Goal: Navigation & Orientation: Find specific page/section

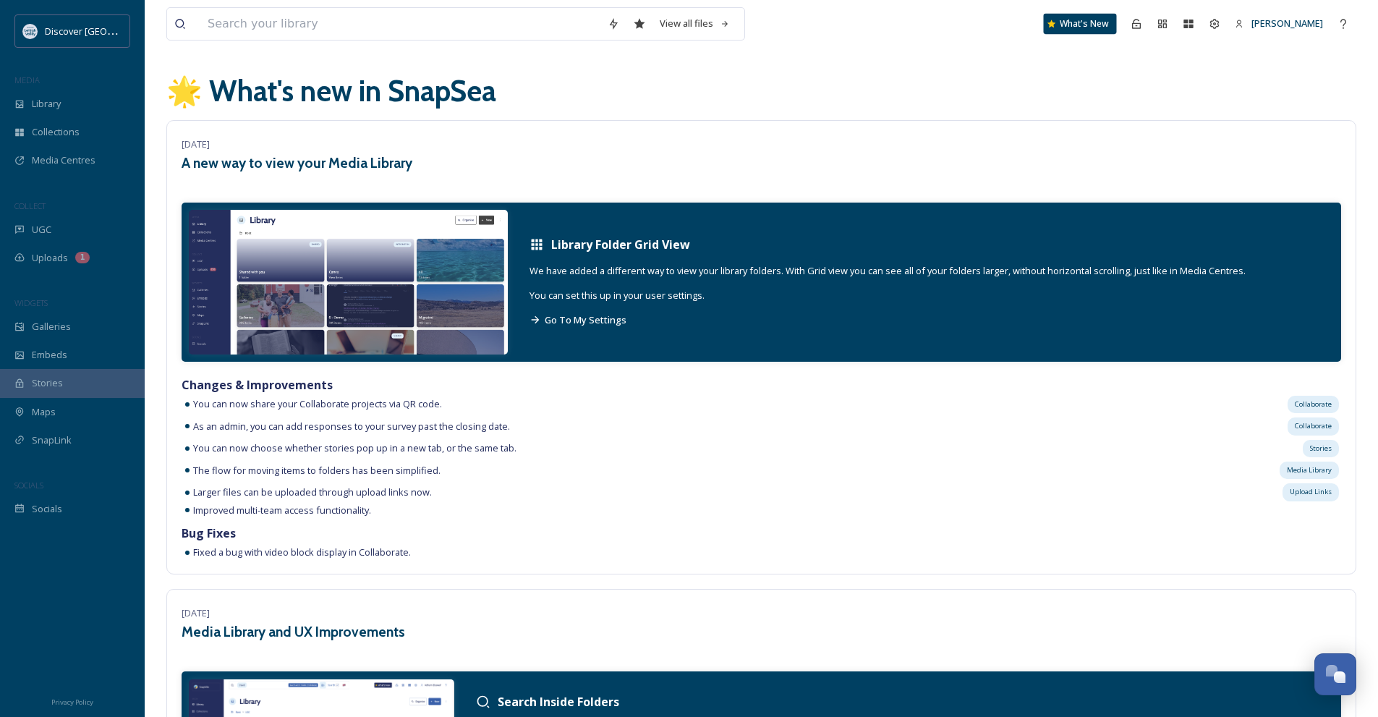
scroll to position [1447, 0]
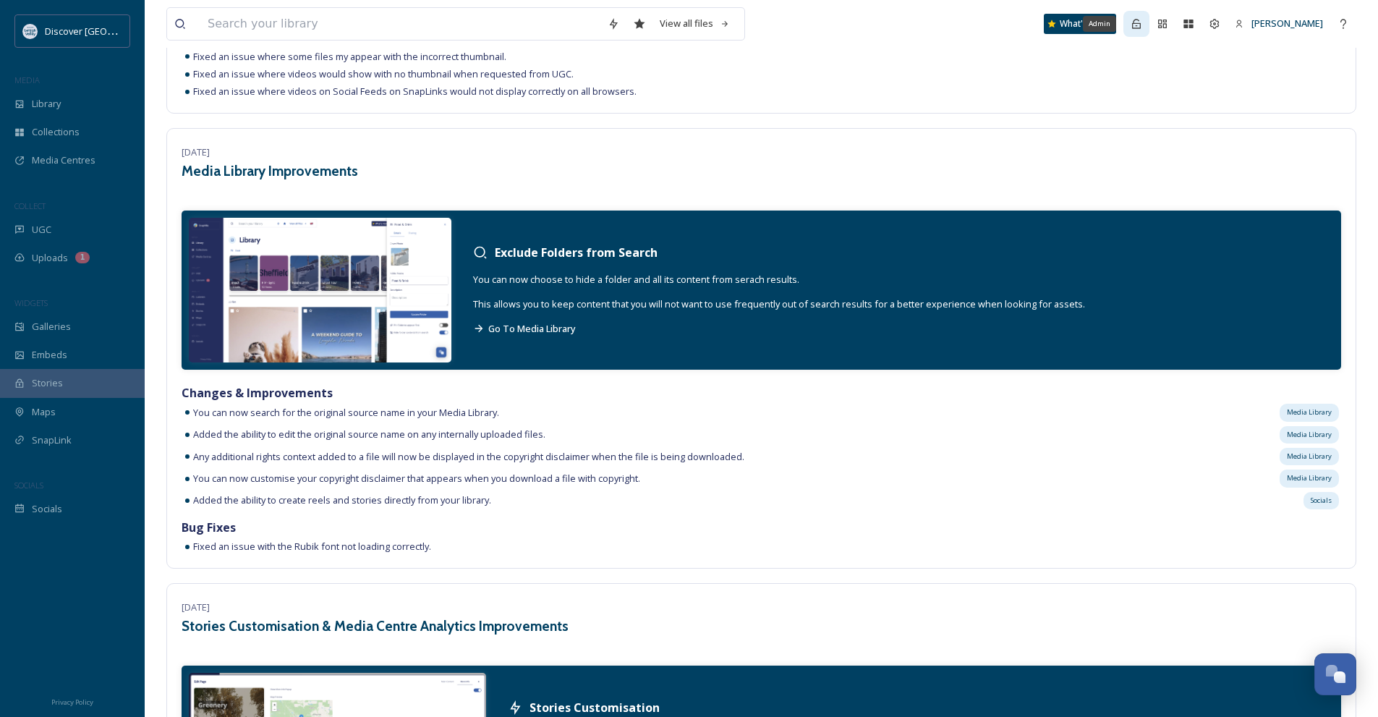
click at [1141, 22] on icon at bounding box center [1136, 23] width 9 height 9
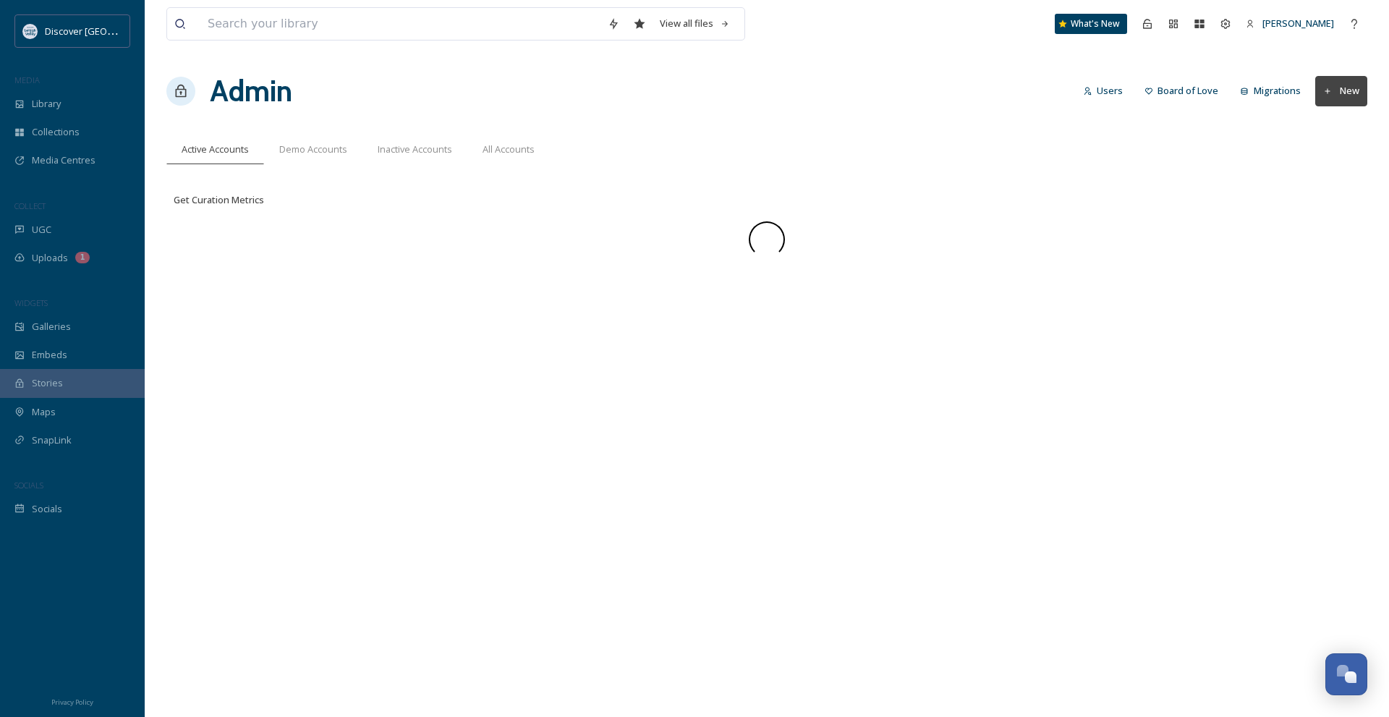
click at [1012, 27] on div "View all files What's New [PERSON_NAME]" at bounding box center [766, 24] width 1201 height 48
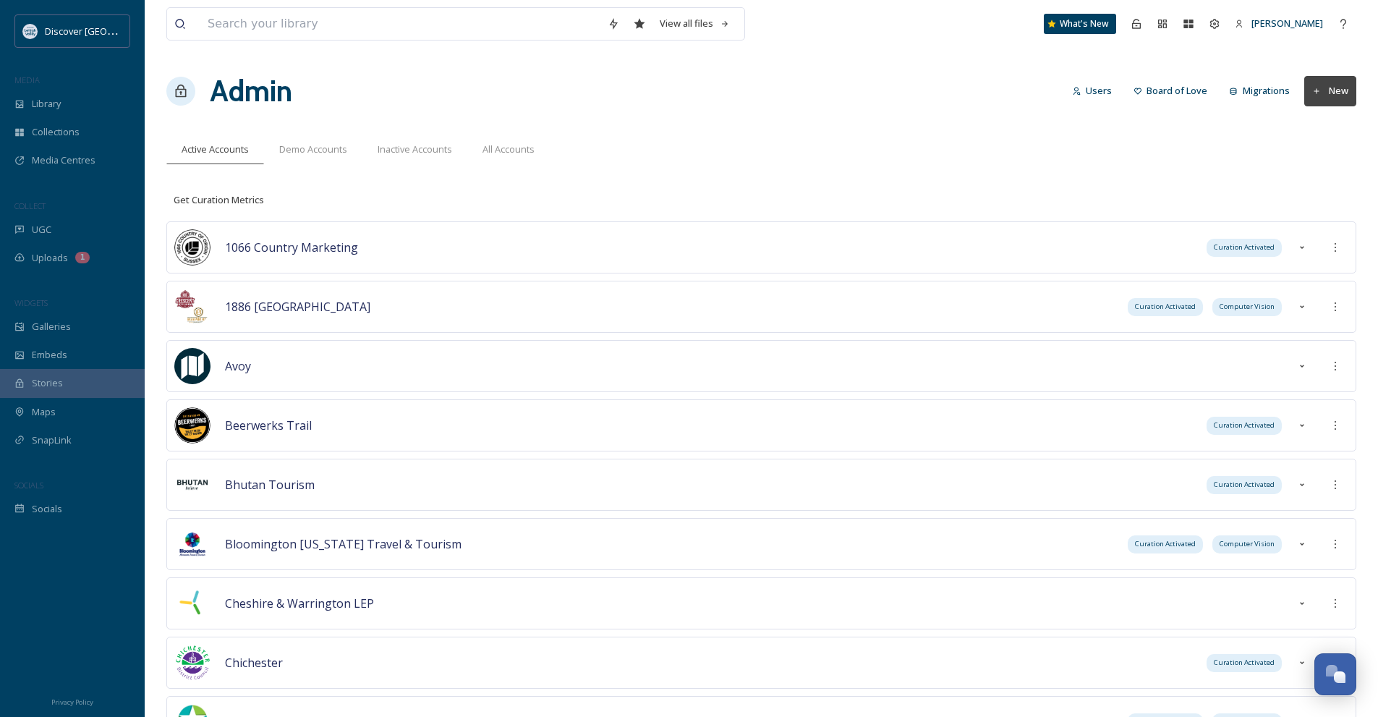
scroll to position [4931, 0]
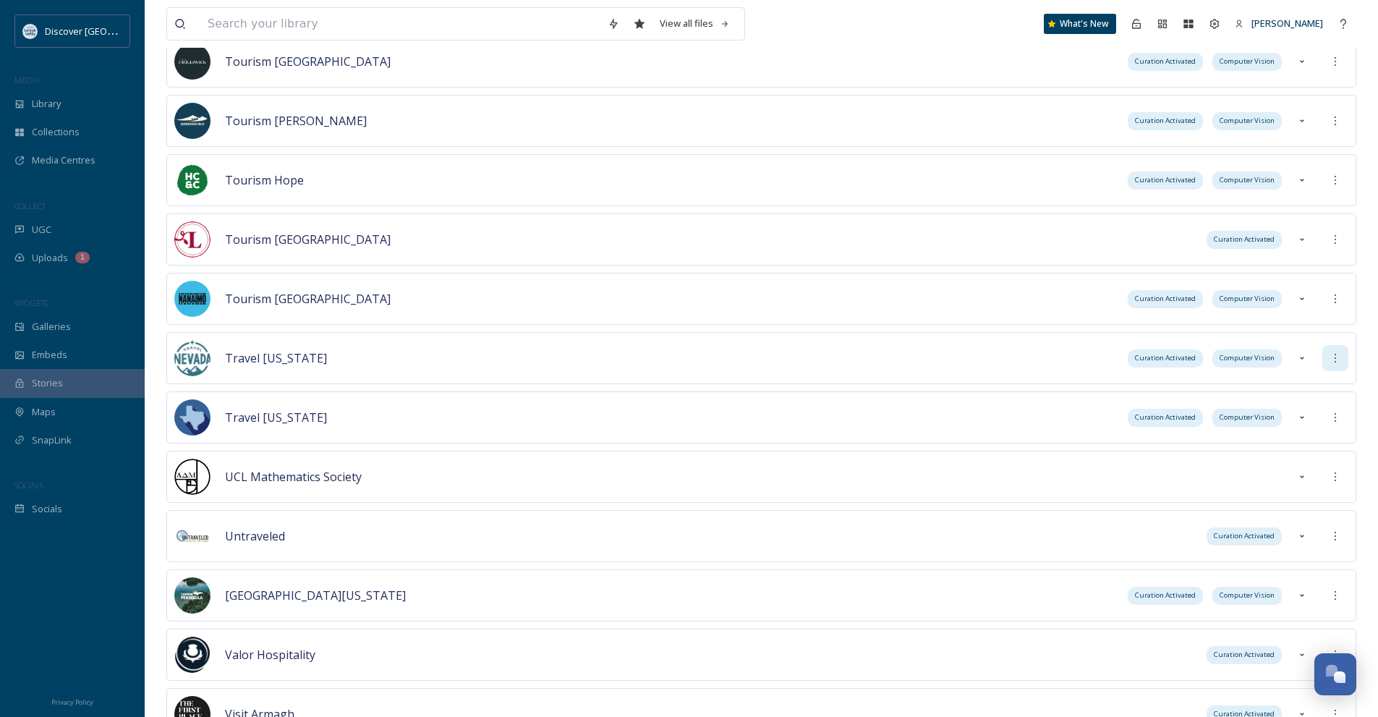
click at [1343, 354] on div at bounding box center [1335, 358] width 26 height 26
click at [1309, 383] on div "Sign into Team" at bounding box center [1283, 389] width 129 height 28
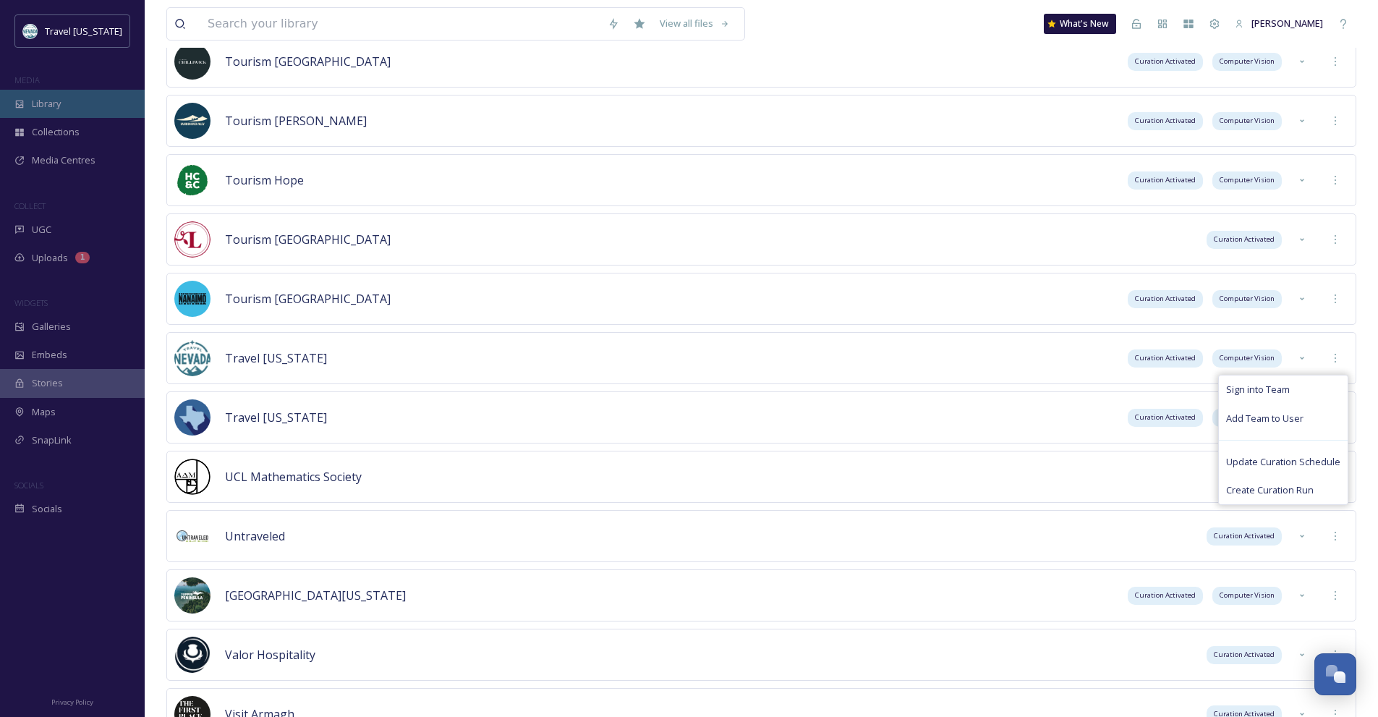
click at [75, 115] on div "Library" at bounding box center [72, 104] width 145 height 28
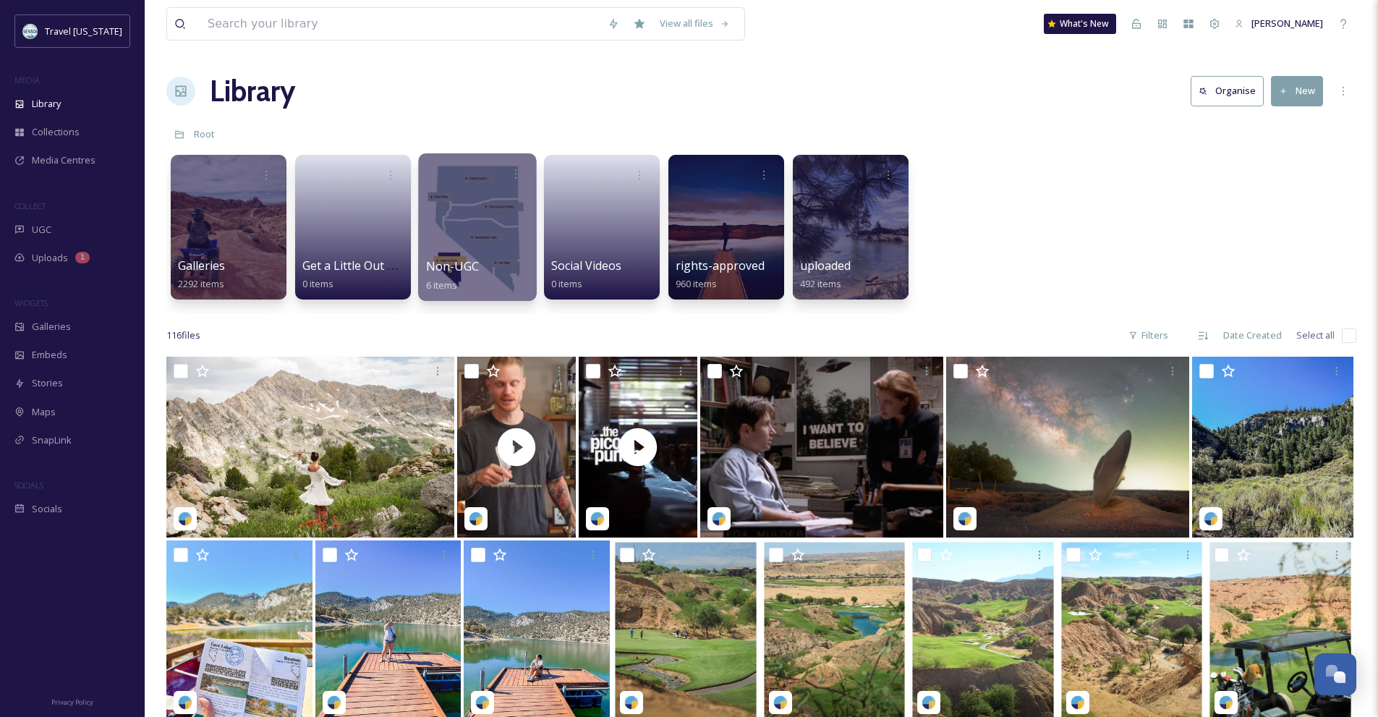
click at [496, 239] on div at bounding box center [477, 227] width 118 height 148
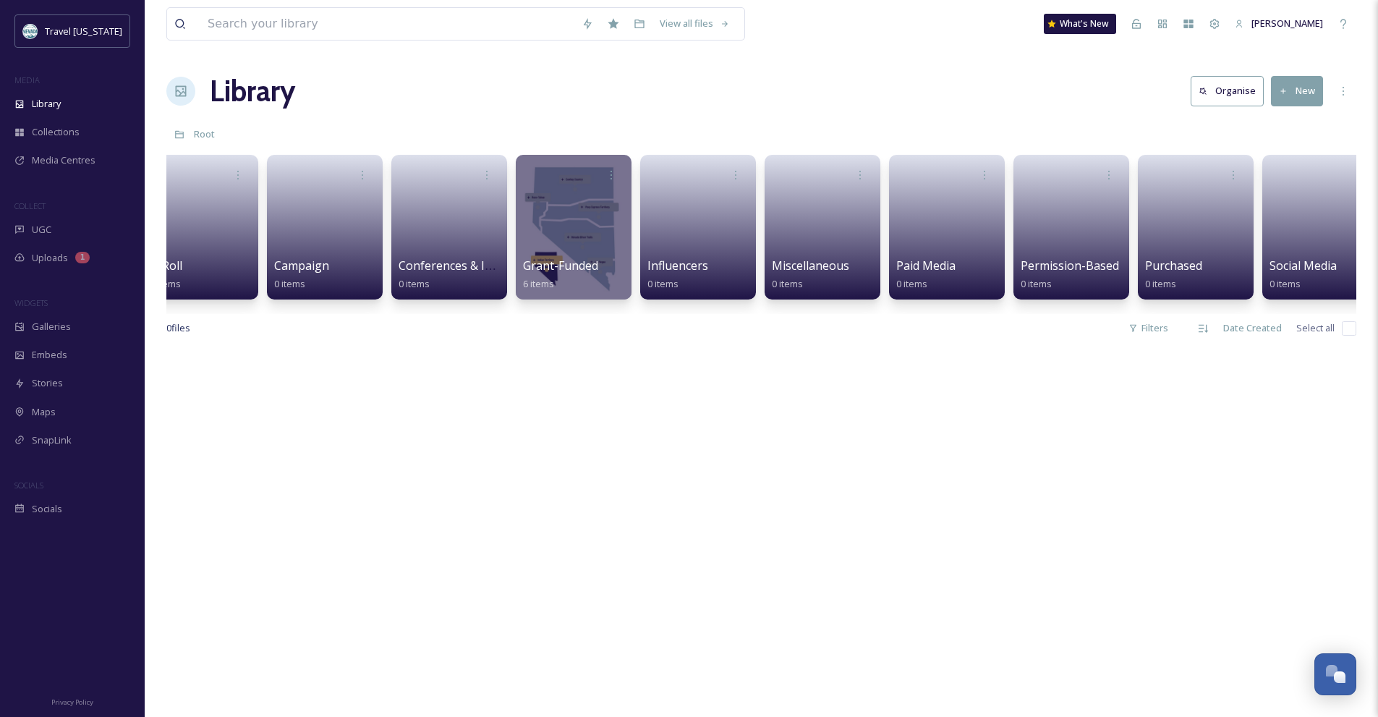
scroll to position [0, 179]
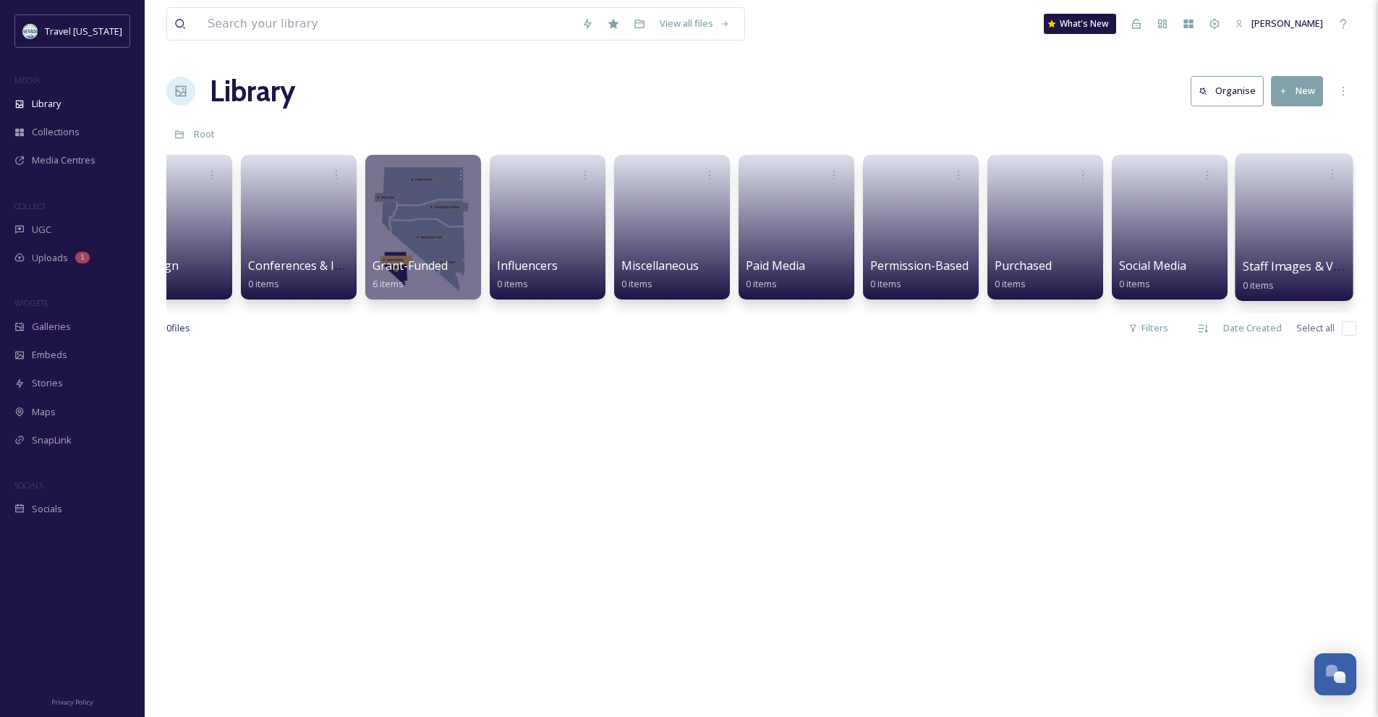
click at [1274, 249] on link at bounding box center [1294, 222] width 103 height 70
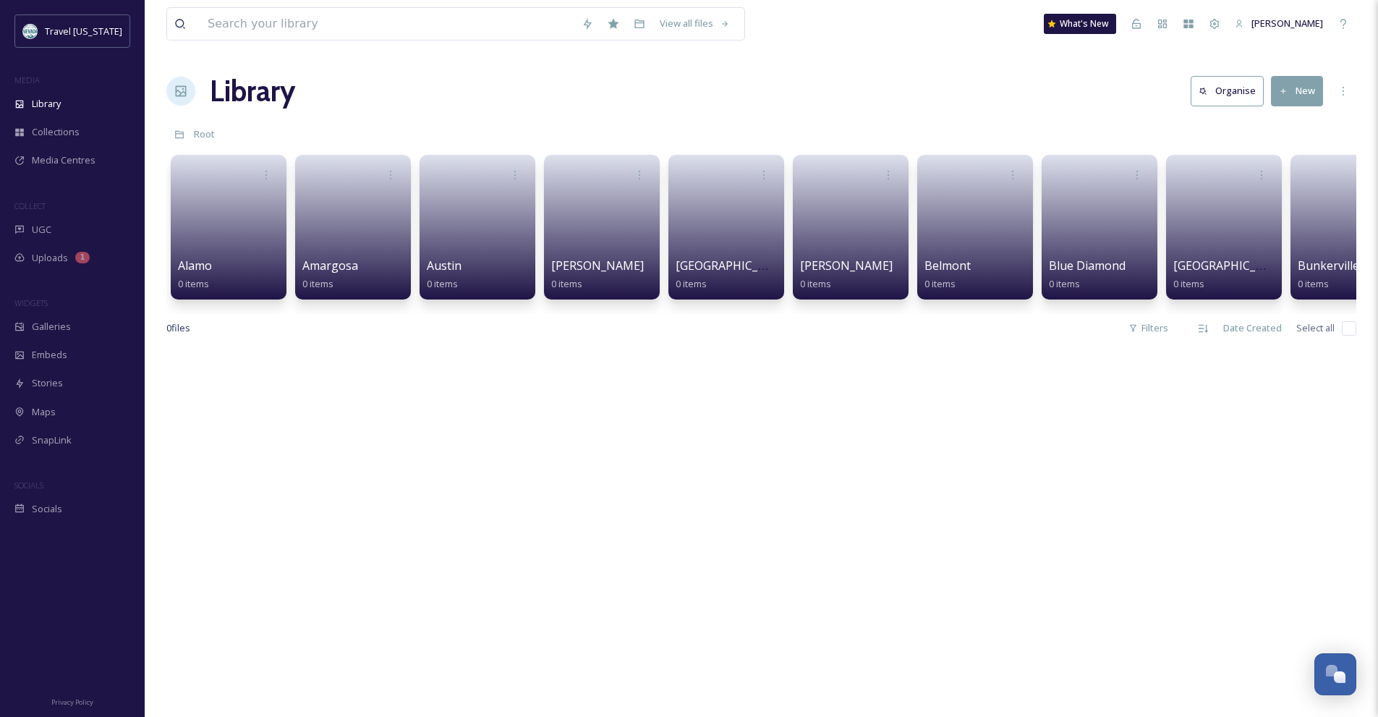
click at [266, 381] on div at bounding box center [761, 707] width 1190 height 717
click at [221, 257] on link at bounding box center [228, 222] width 103 height 70
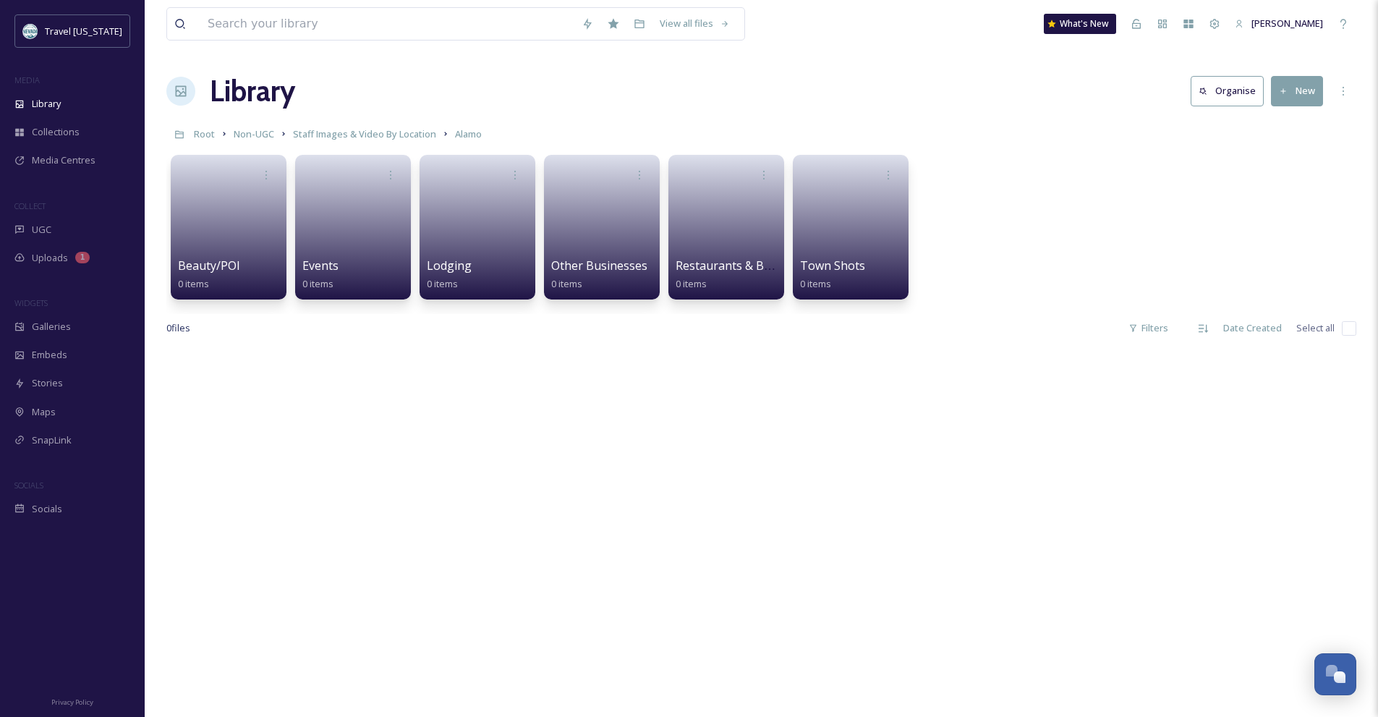
click at [289, 367] on div at bounding box center [761, 707] width 1190 height 717
click at [230, 384] on div at bounding box center [761, 707] width 1190 height 717
click at [355, 135] on span "Staff Images & Video By Location" at bounding box center [364, 133] width 143 height 13
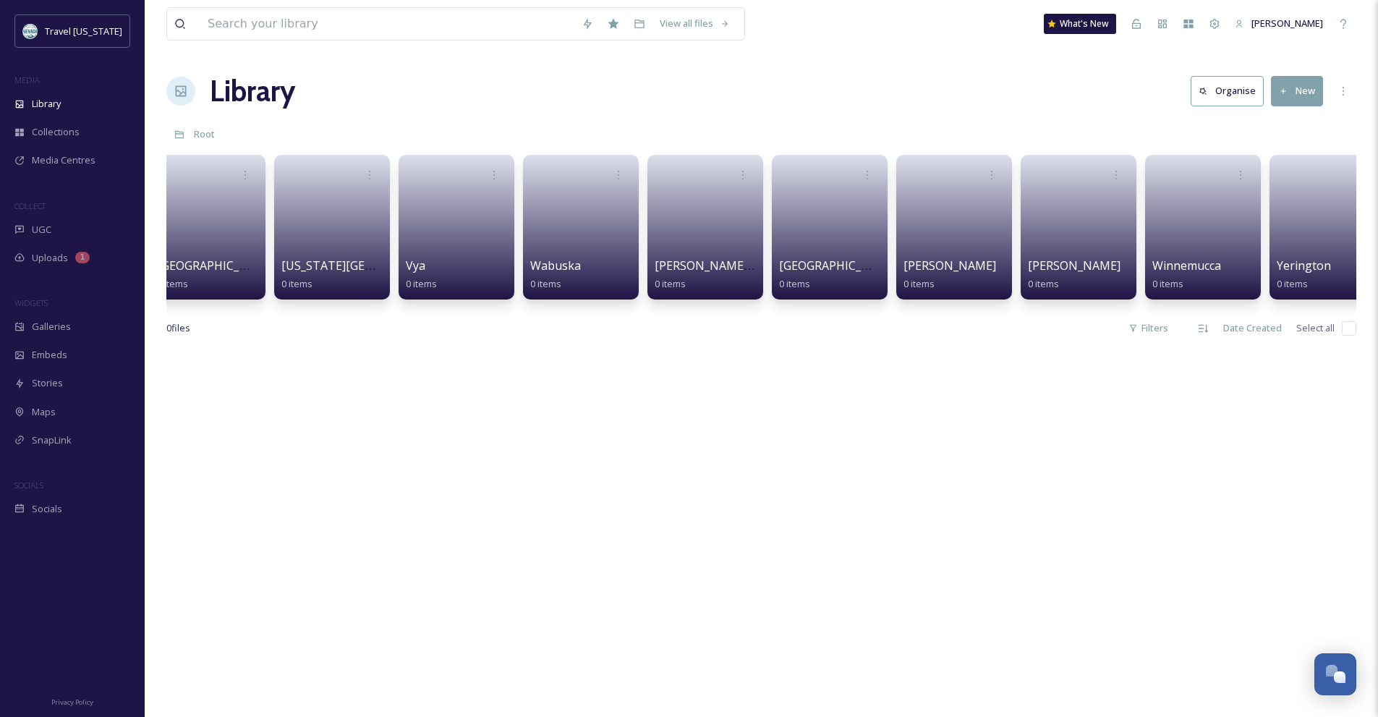
scroll to position [0, 7769]
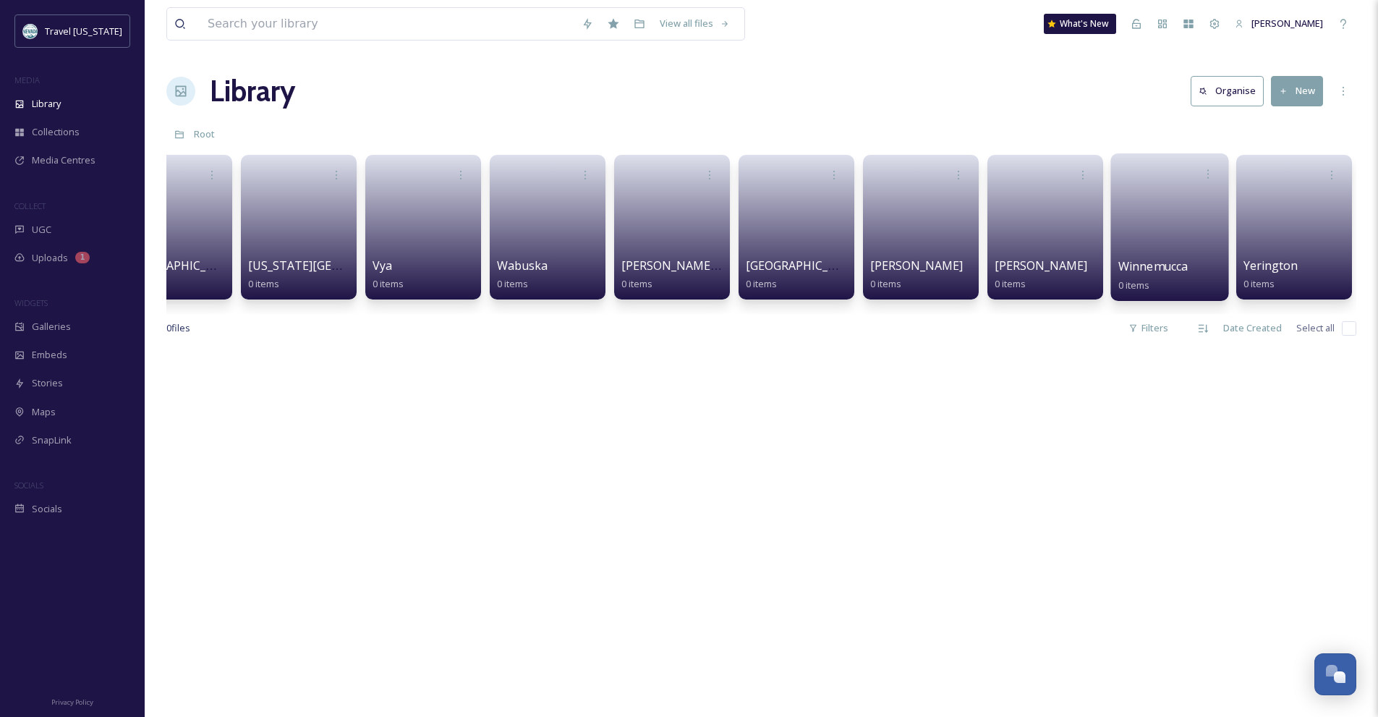
click at [1124, 233] on link at bounding box center [1169, 222] width 103 height 70
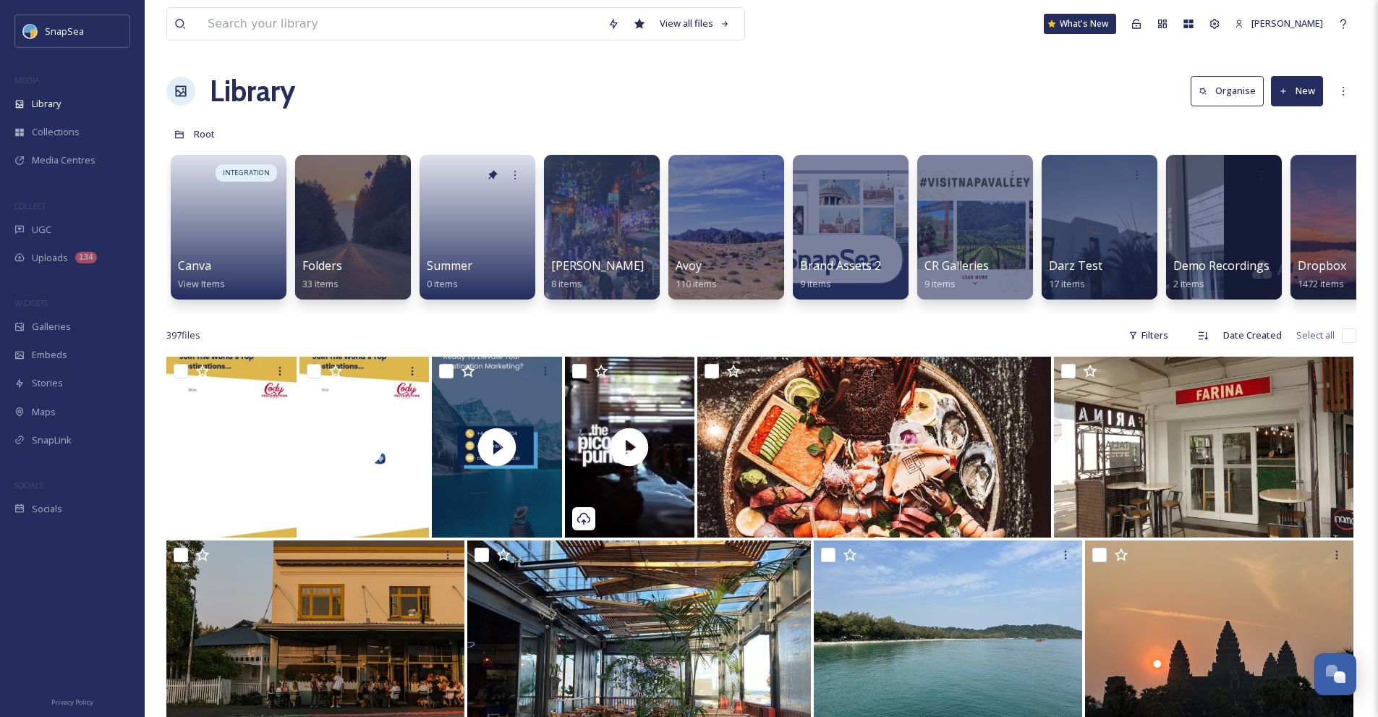
click at [112, 530] on div at bounding box center [72, 604] width 145 height 162
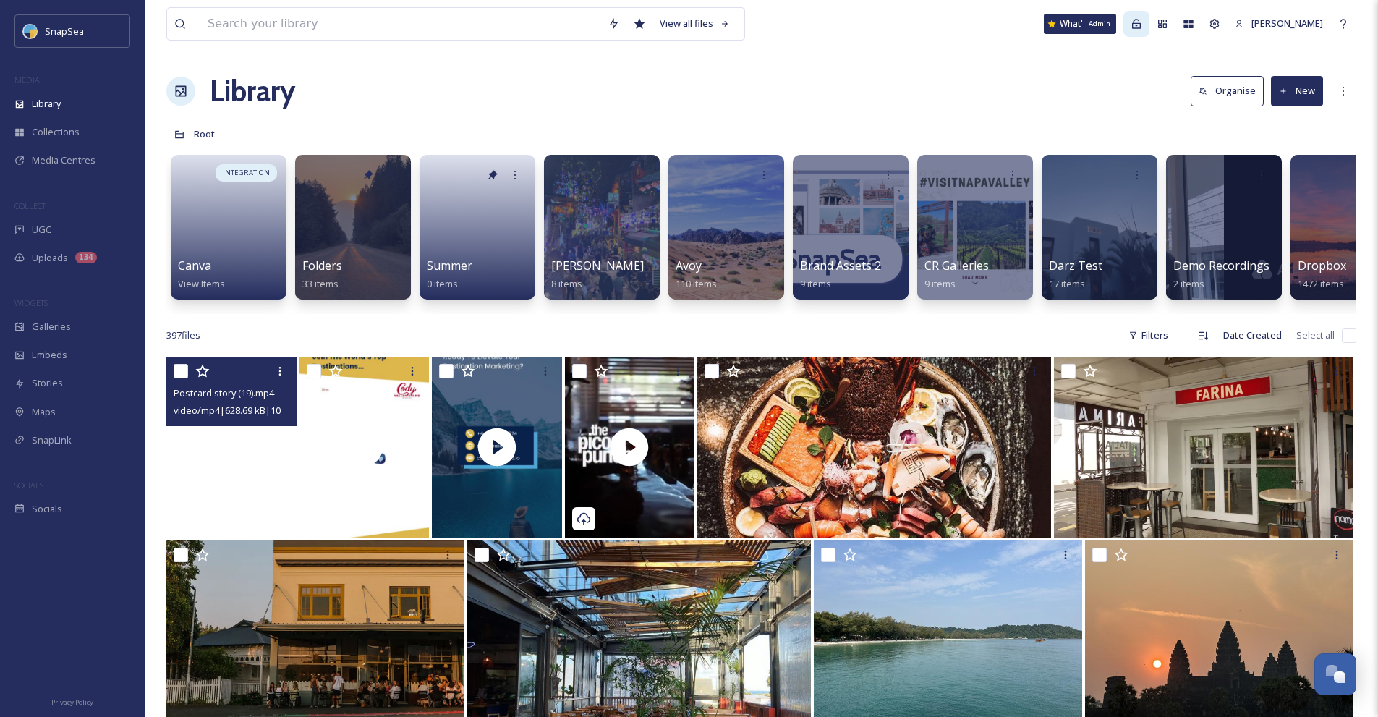
click at [1144, 15] on div "Admin" at bounding box center [1136, 24] width 26 height 26
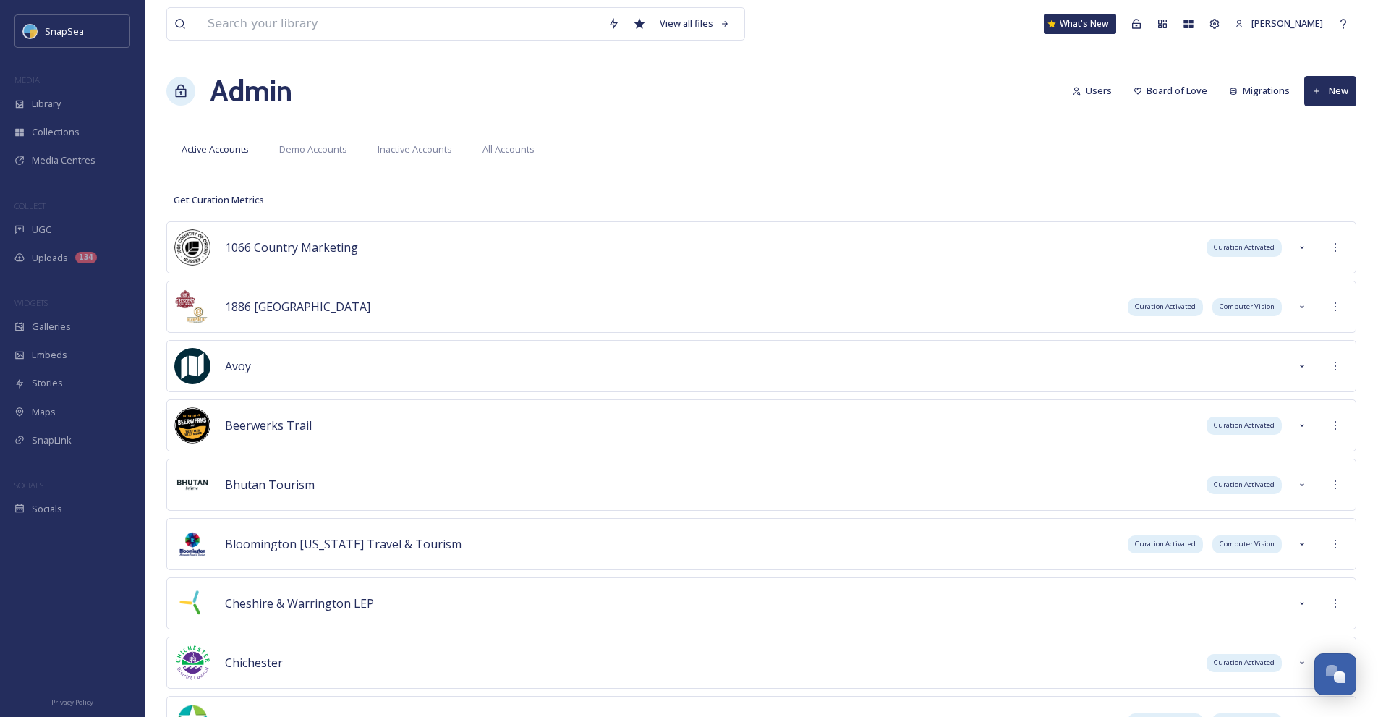
scroll to position [4931, 0]
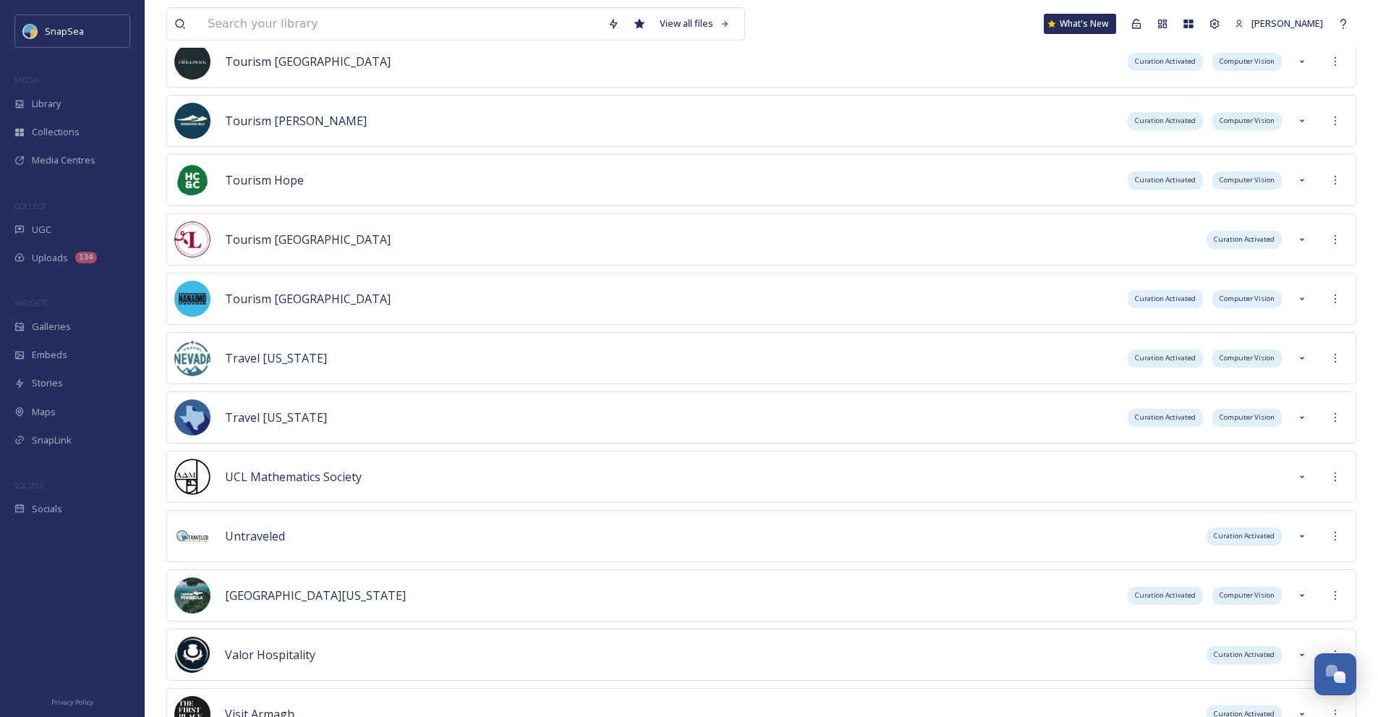
click at [1335, 373] on div "Travel Nevada Curation Activated Computer Vision" at bounding box center [761, 358] width 1190 height 52
click at [1338, 364] on icon at bounding box center [1336, 358] width 12 height 12
click at [1309, 384] on div "Sign into Team" at bounding box center [1283, 389] width 129 height 28
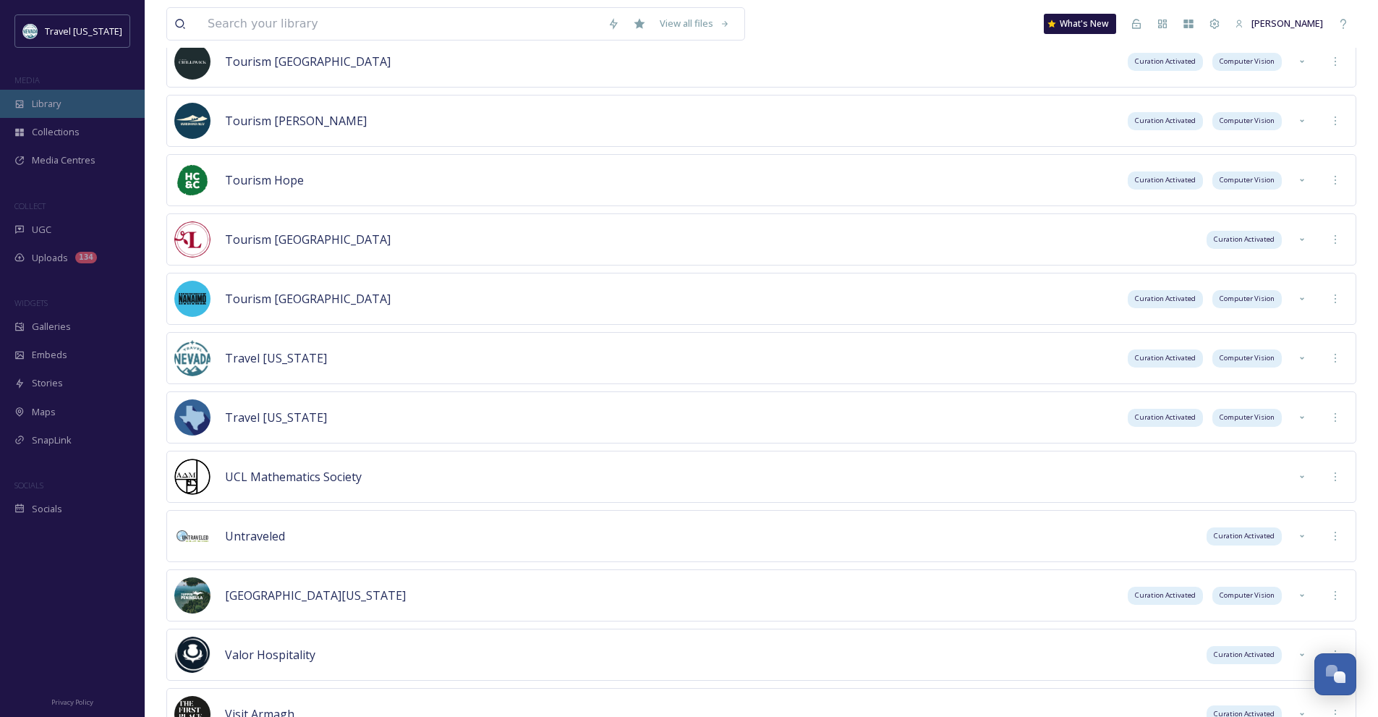
click at [75, 106] on div "Library" at bounding box center [72, 104] width 145 height 28
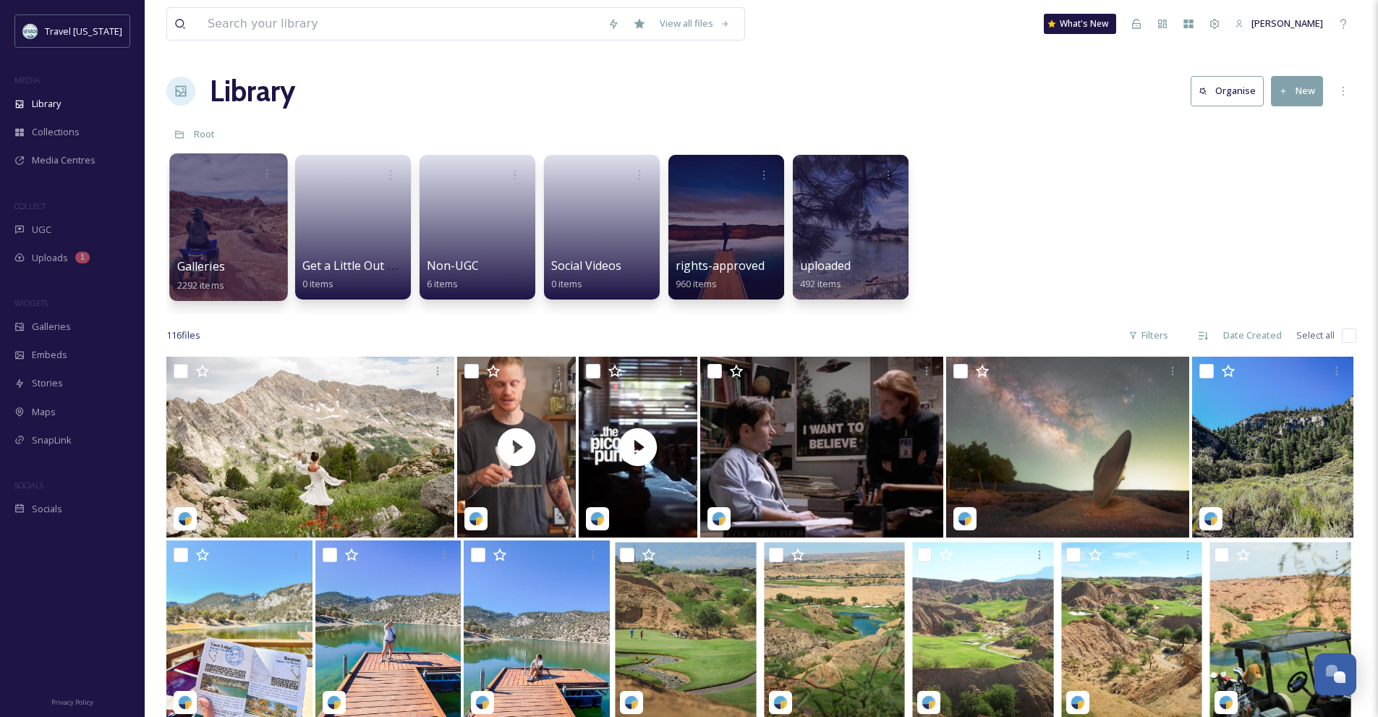
click at [203, 234] on div at bounding box center [228, 227] width 118 height 148
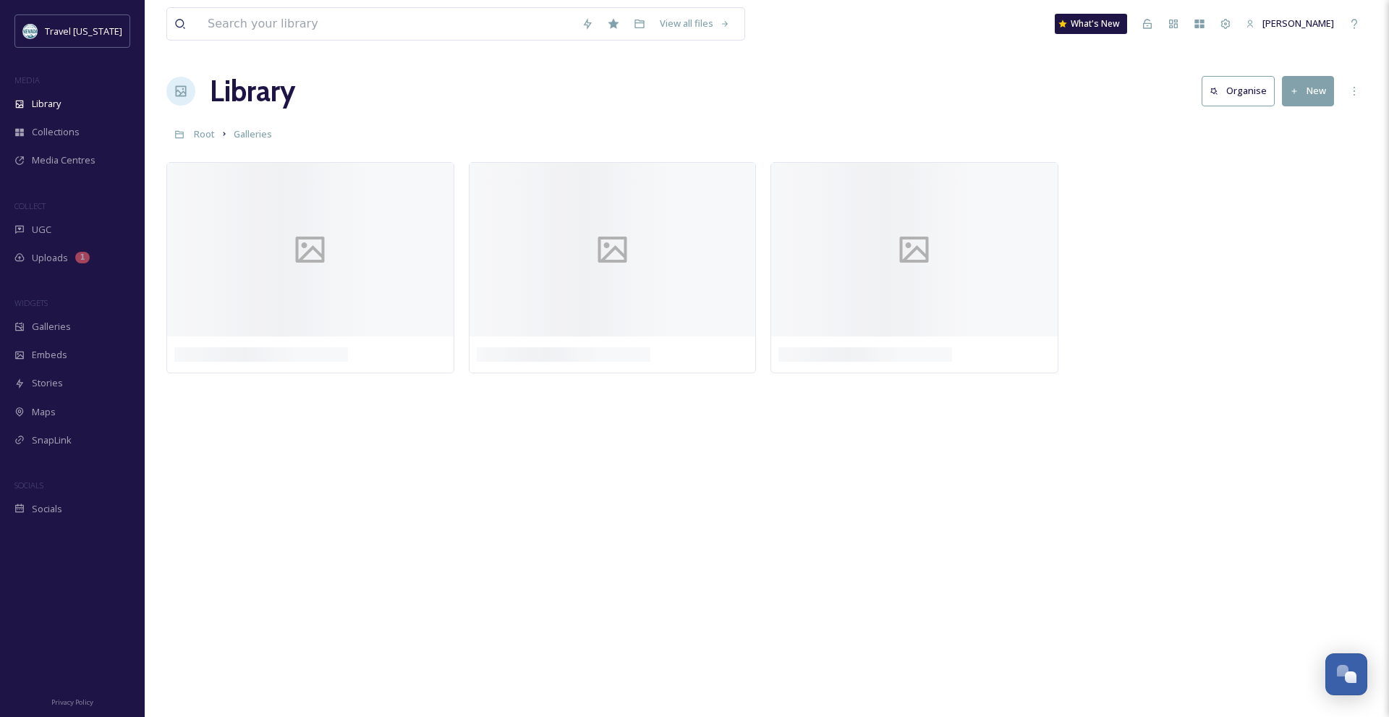
click at [243, 96] on h1 "Library" at bounding box center [252, 90] width 85 height 43
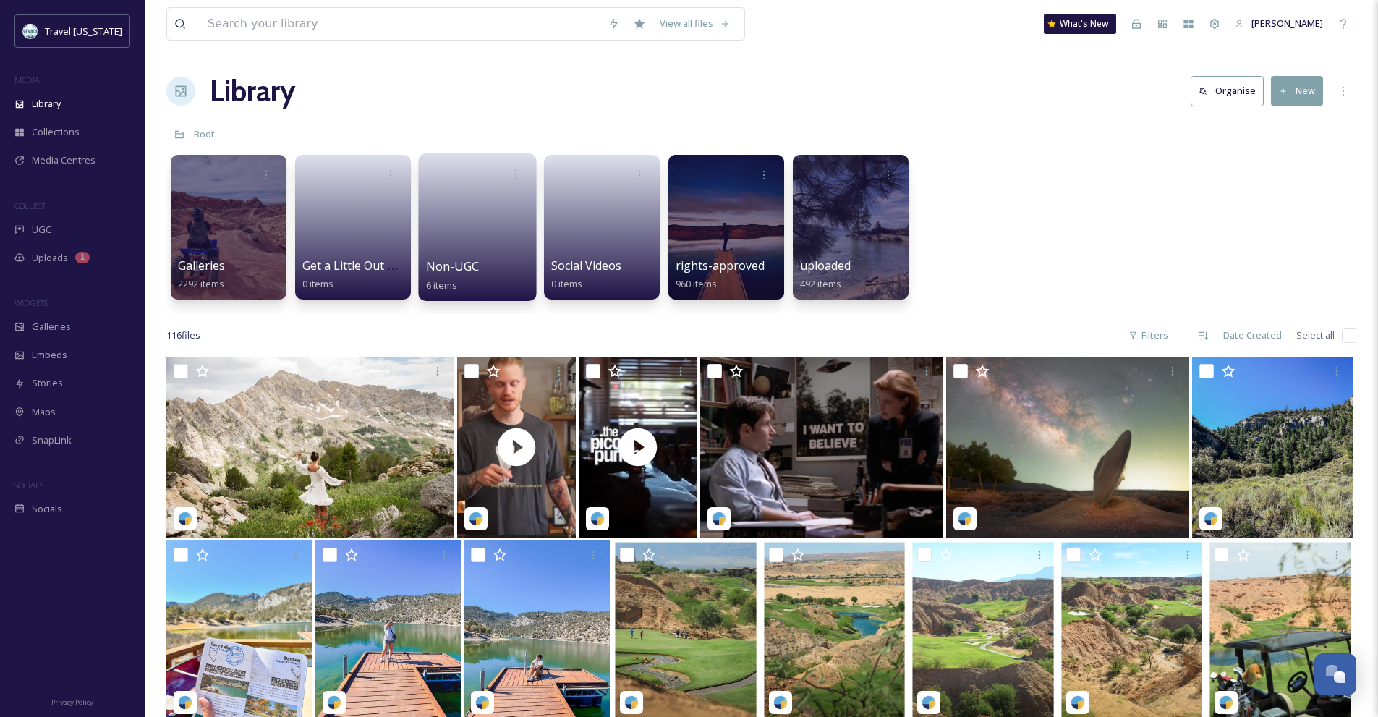
click at [446, 219] on link at bounding box center [477, 222] width 103 height 70
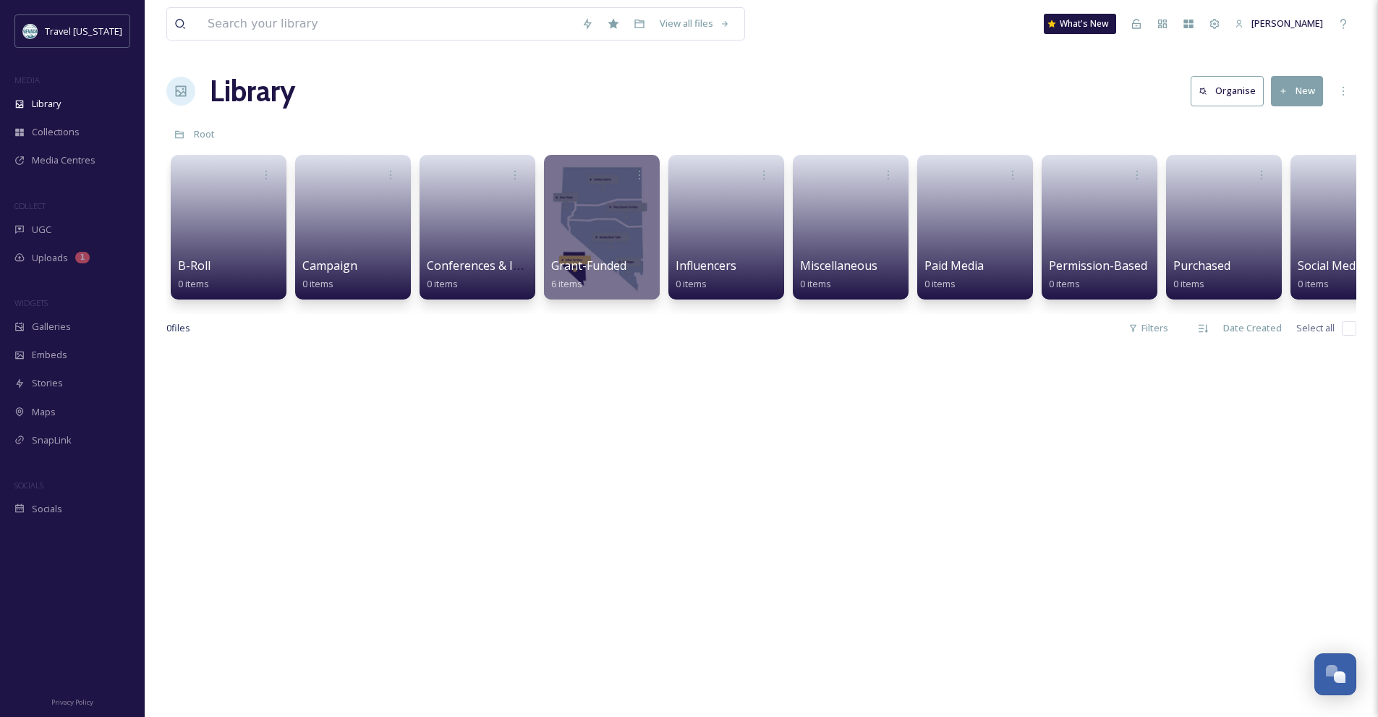
click at [1338, 420] on div at bounding box center [761, 707] width 1190 height 717
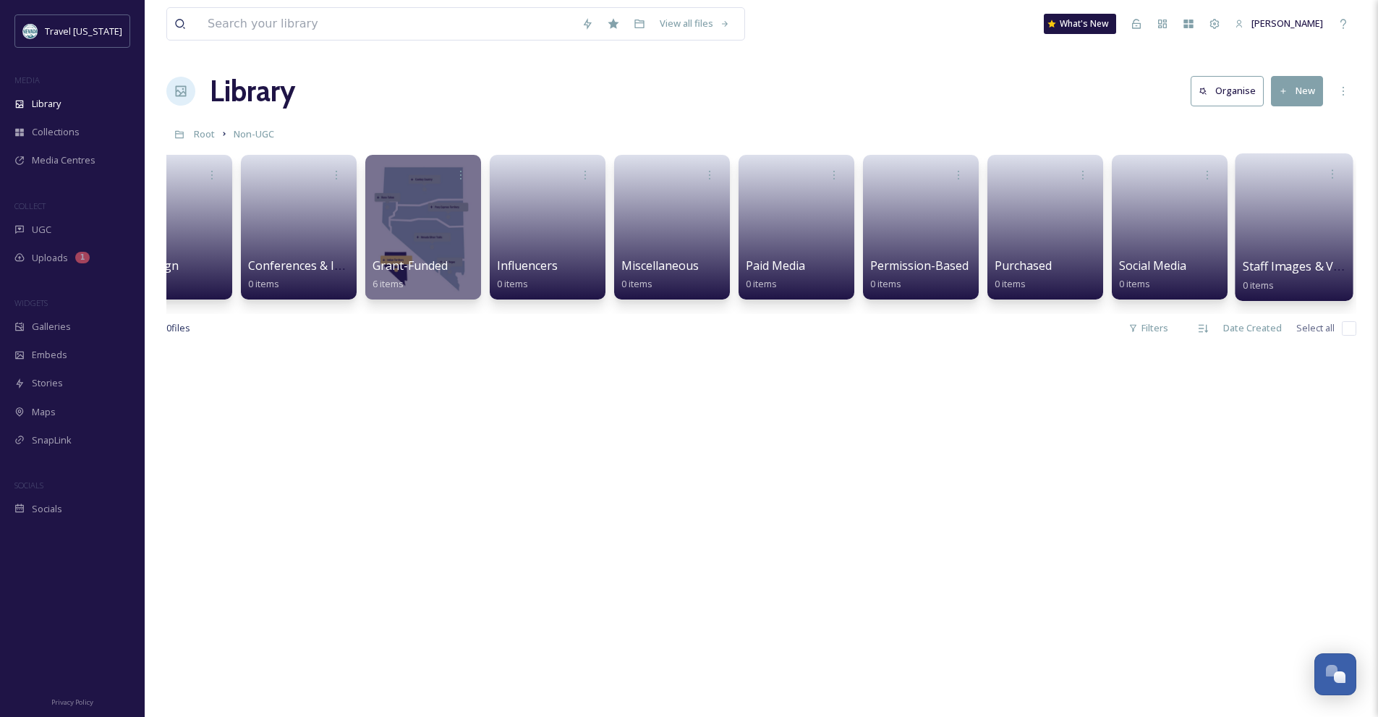
click at [1280, 239] on link at bounding box center [1294, 222] width 103 height 70
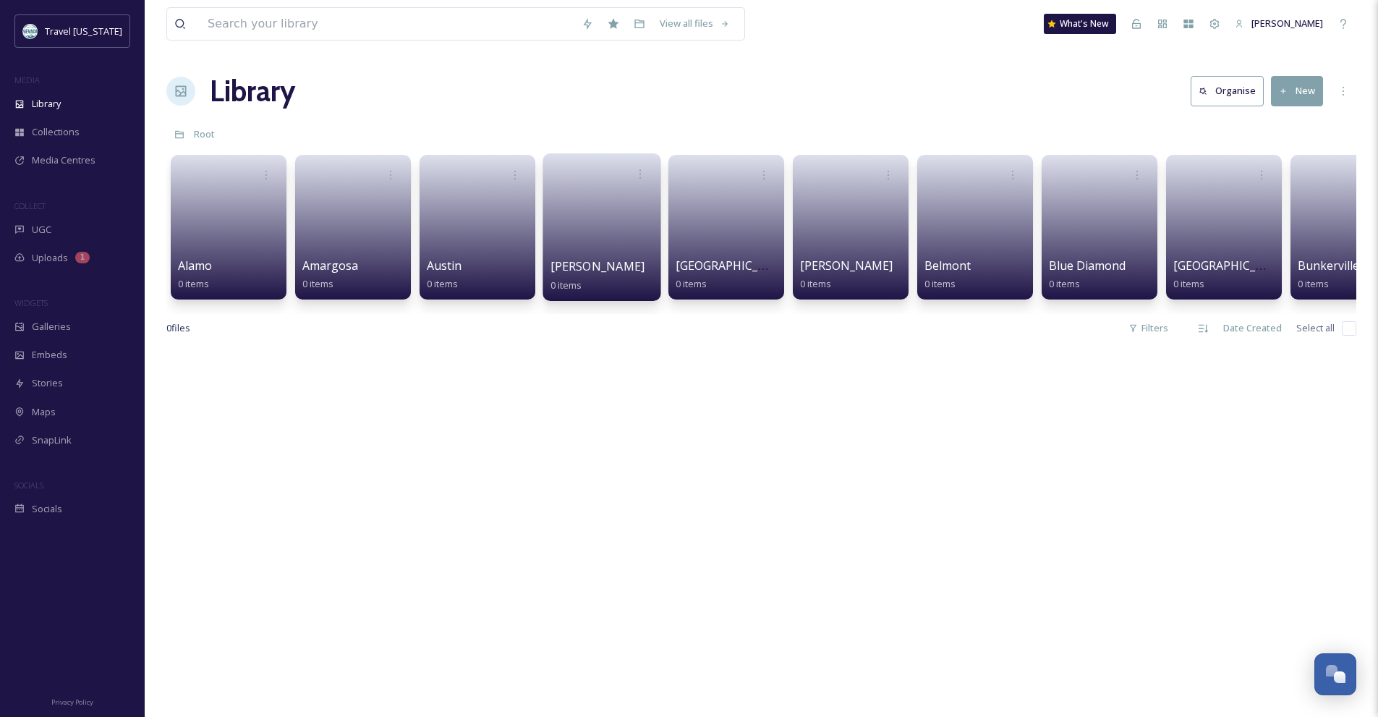
click at [559, 242] on link at bounding box center [602, 222] width 103 height 70
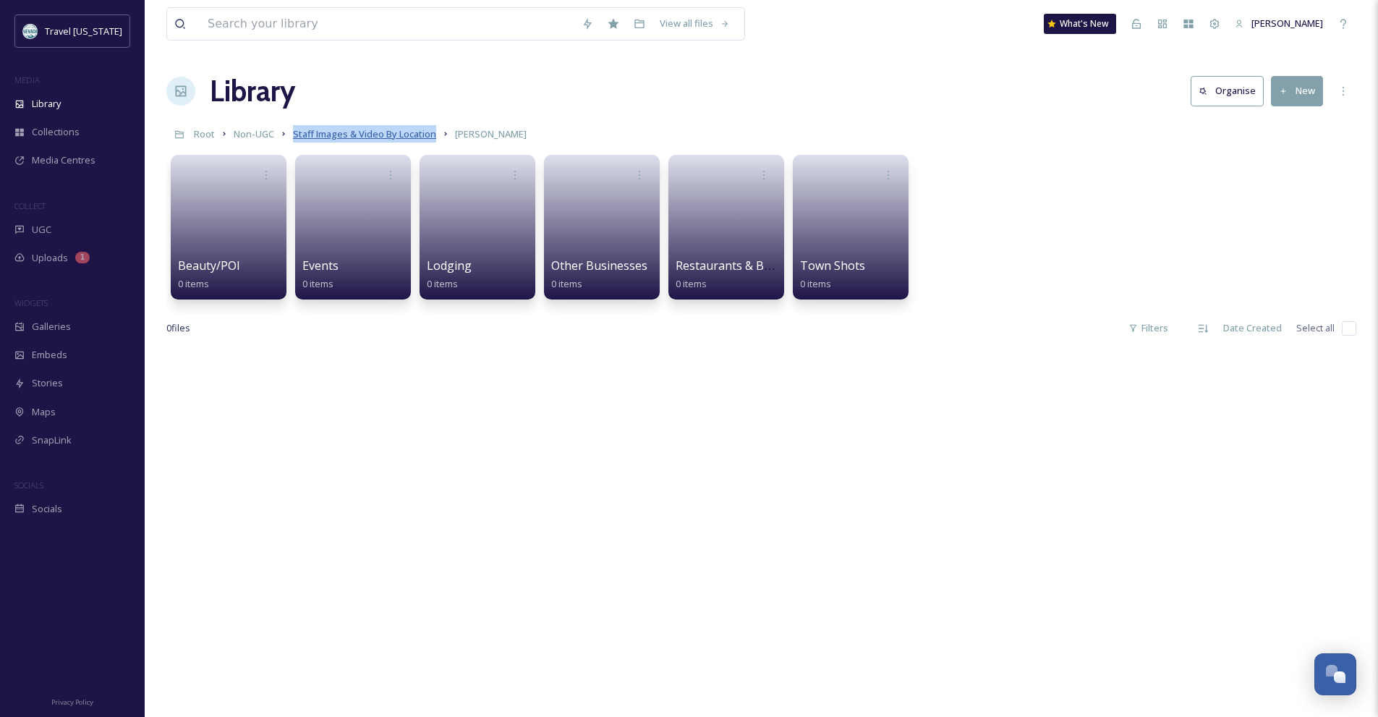
drag, startPoint x: 438, startPoint y: 138, endPoint x: 292, endPoint y: 140, distance: 145.4
click at [292, 140] on div "Root Non-UGC Staff Images & Video By Location Baker" at bounding box center [761, 133] width 1190 height 27
copy span "Staff Images & Video By Location"
click at [397, 127] on link "Staff Images & Video By Location" at bounding box center [364, 133] width 143 height 17
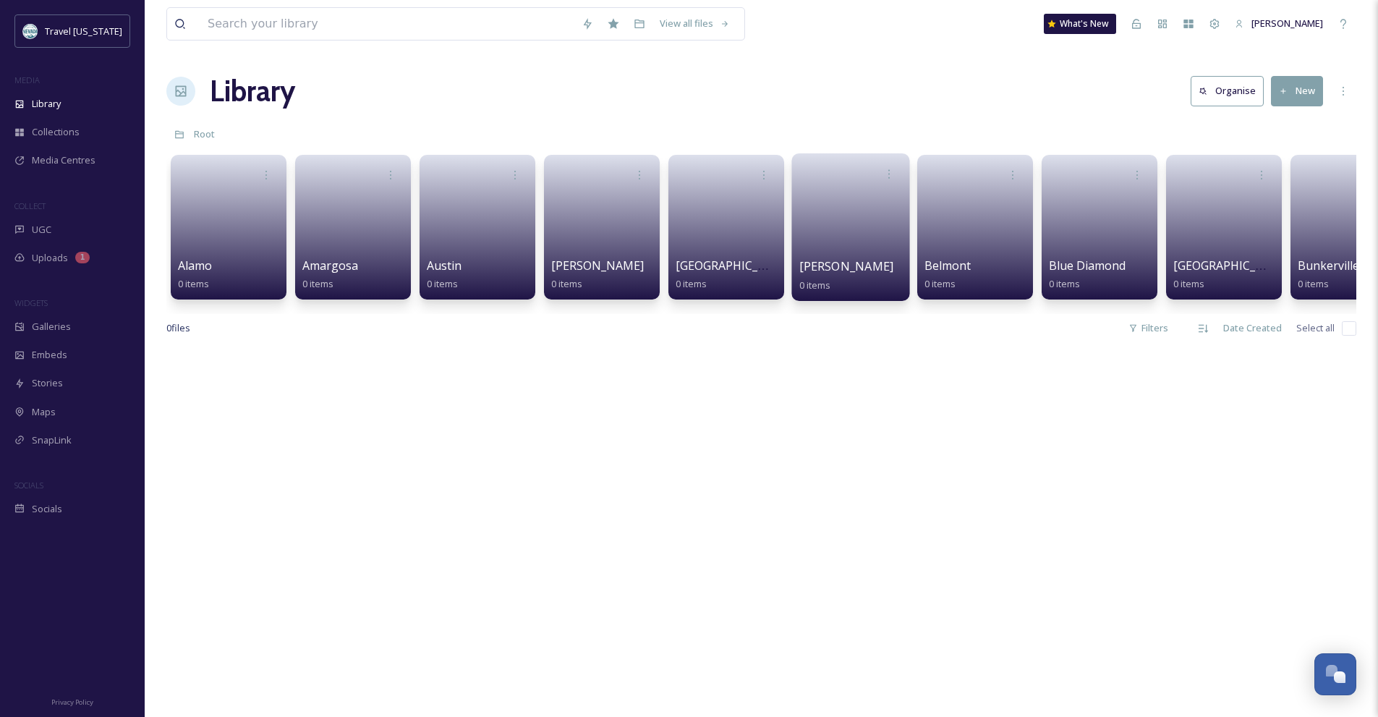
click at [892, 254] on link at bounding box center [850, 222] width 103 height 70
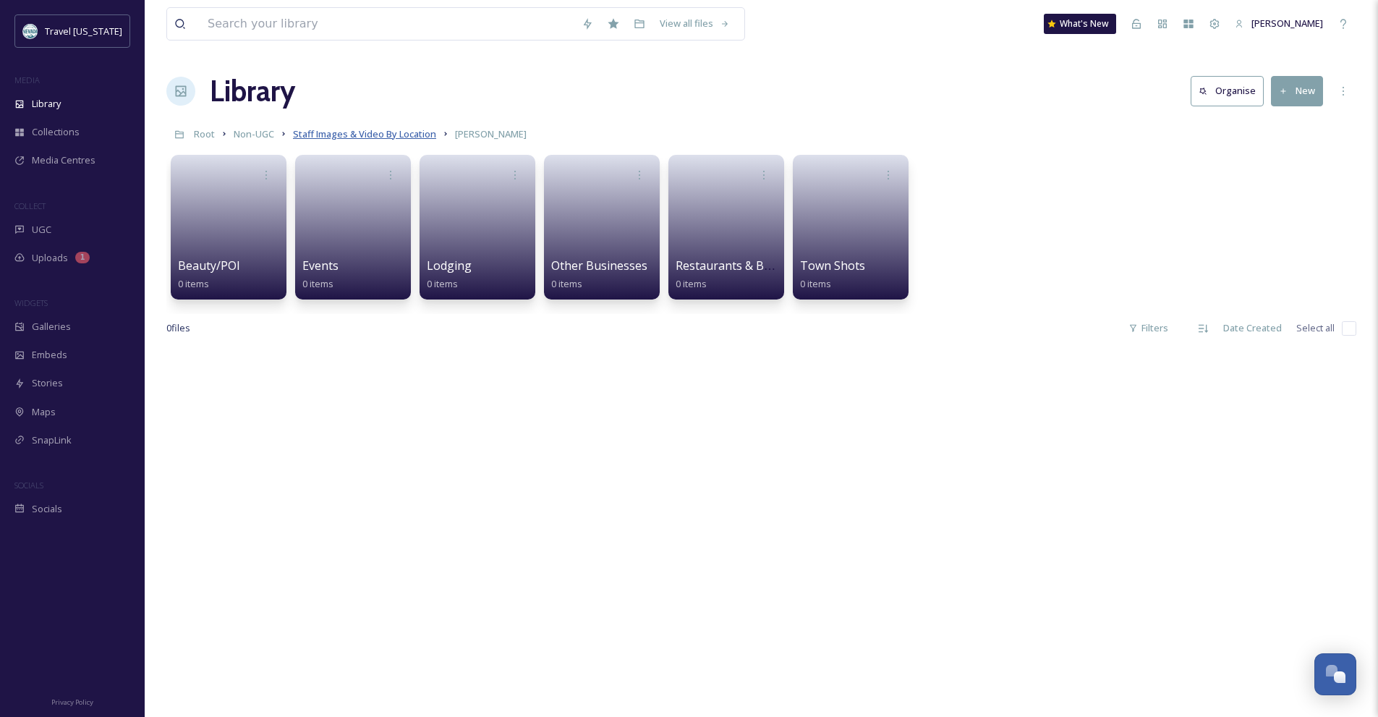
click at [344, 138] on span "Staff Images & Video By Location" at bounding box center [364, 133] width 143 height 13
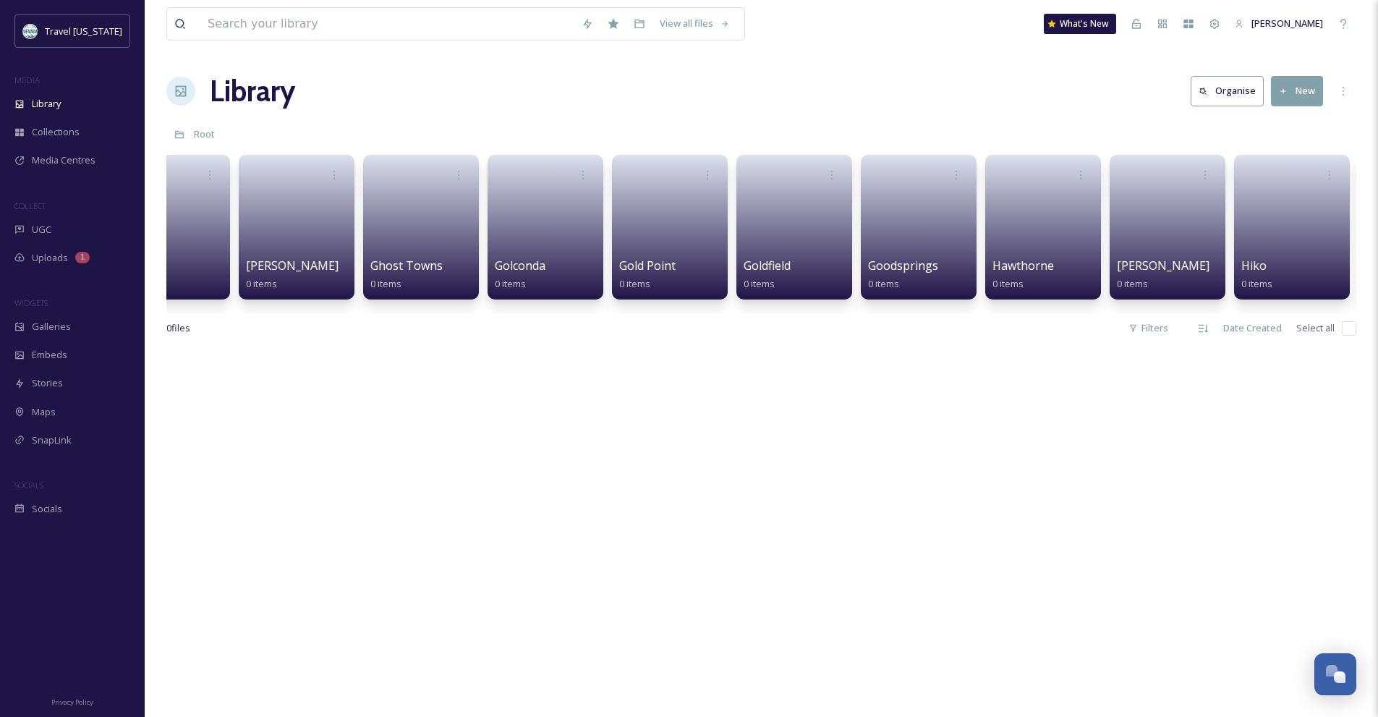
scroll to position [0, 3352]
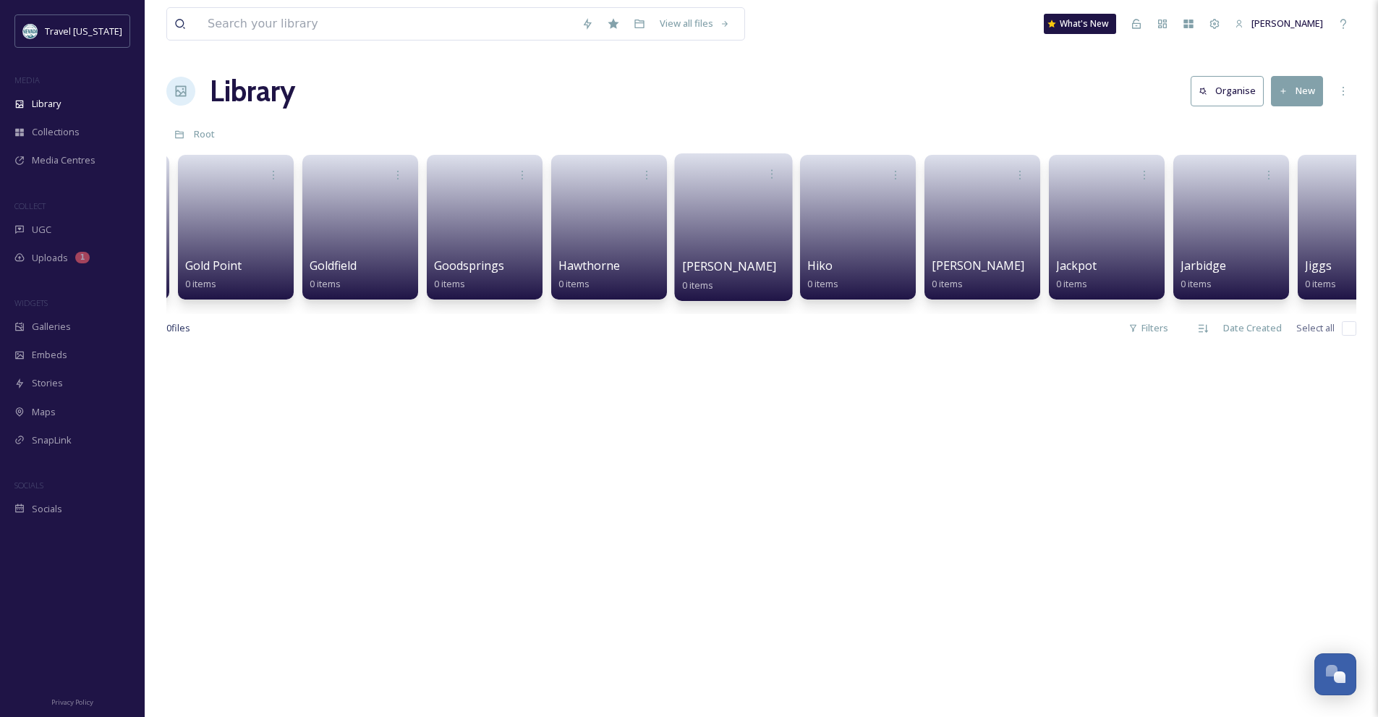
click at [760, 261] on div "Henderson 0 items" at bounding box center [733, 276] width 103 height 36
click at [760, 273] on div "Henderson 0 items" at bounding box center [733, 276] width 103 height 36
click at [700, 255] on link at bounding box center [733, 222] width 103 height 70
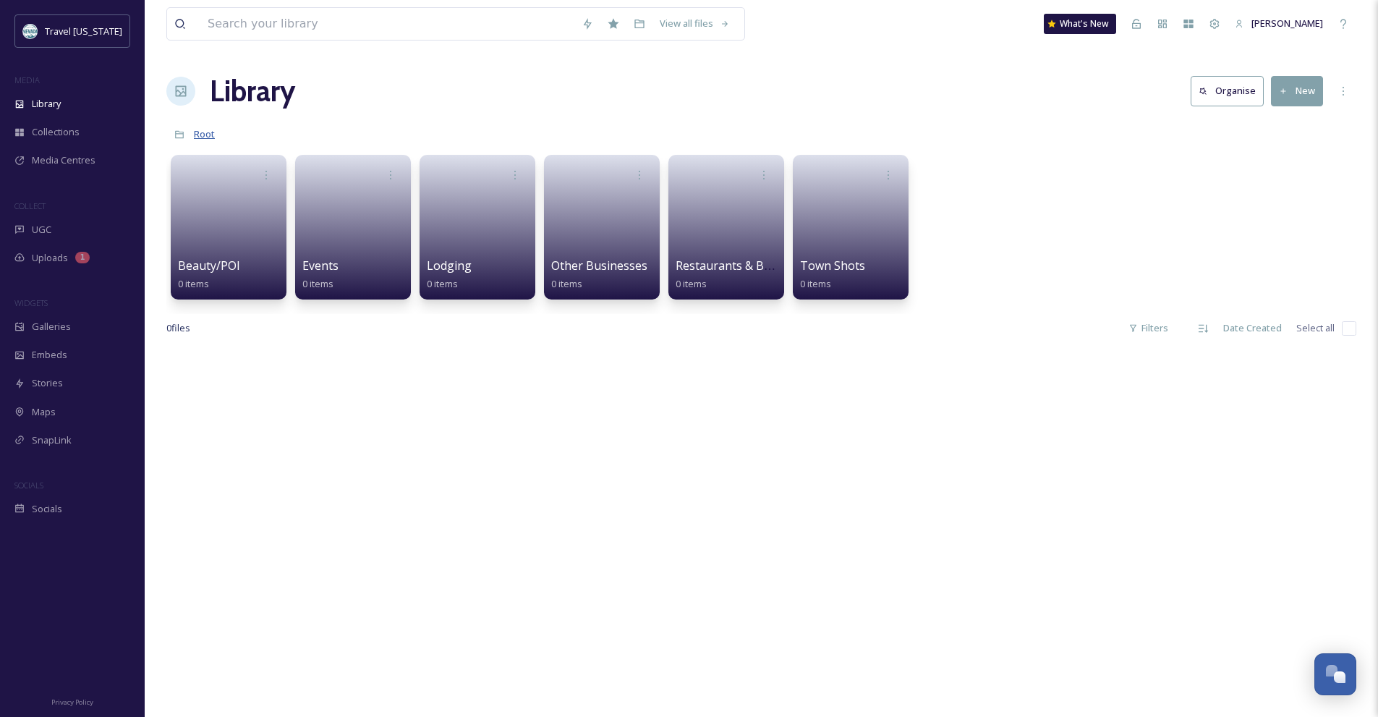
click at [205, 129] on span "Root" at bounding box center [204, 133] width 21 height 13
